Goal: Navigation & Orientation: Find specific page/section

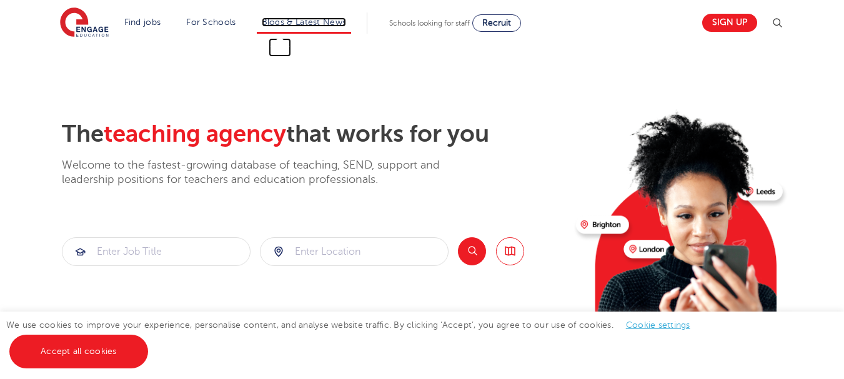
click at [344, 19] on link "Blogs & Latest News" at bounding box center [304, 21] width 85 height 9
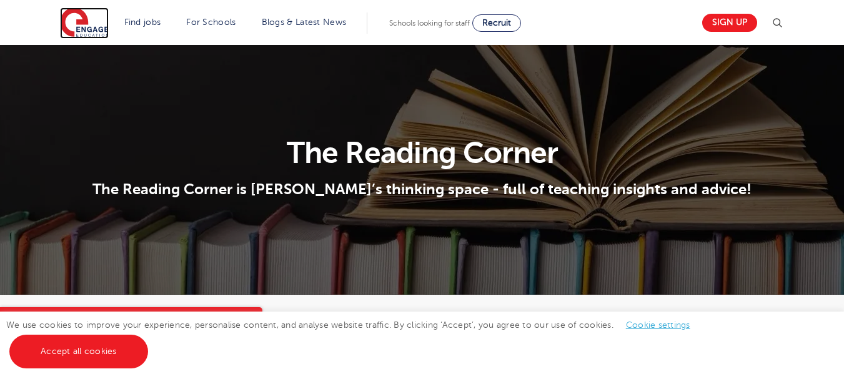
click at [99, 32] on img at bounding box center [84, 22] width 49 height 31
